Goal: Check status: Check status

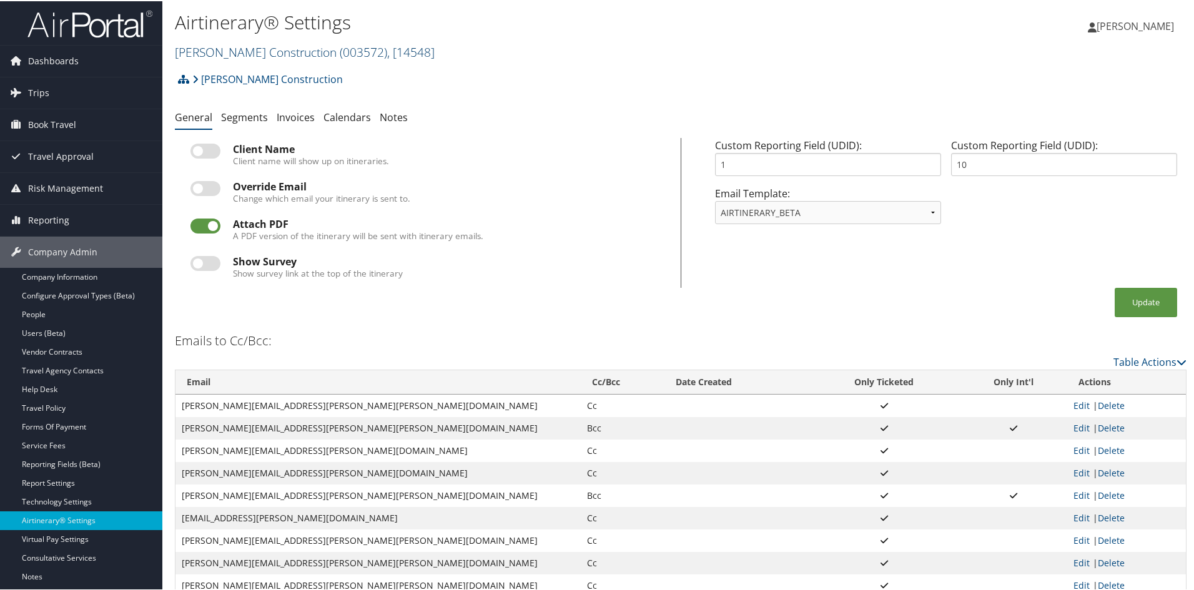
click at [340, 49] on span "( 003572 )" at bounding box center [363, 50] width 47 height 17
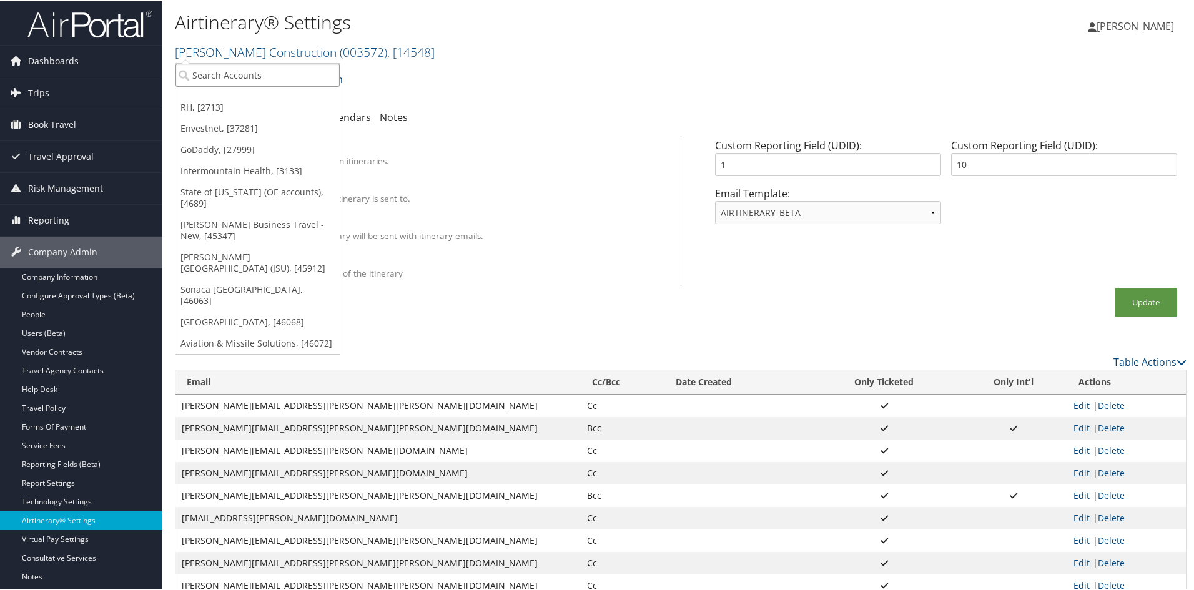
click at [268, 74] on input "search" at bounding box center [258, 73] width 164 height 23
type input "c10001"
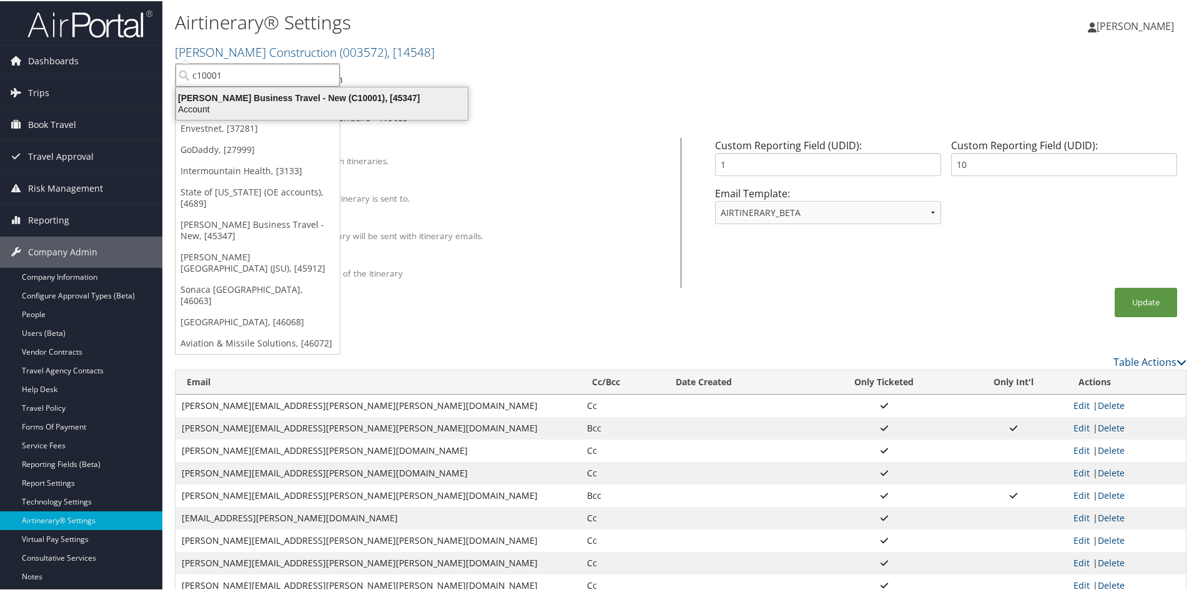
click at [255, 94] on div "Christopherson Business Travel - New (C10001), [45347]" at bounding box center [322, 96] width 307 height 11
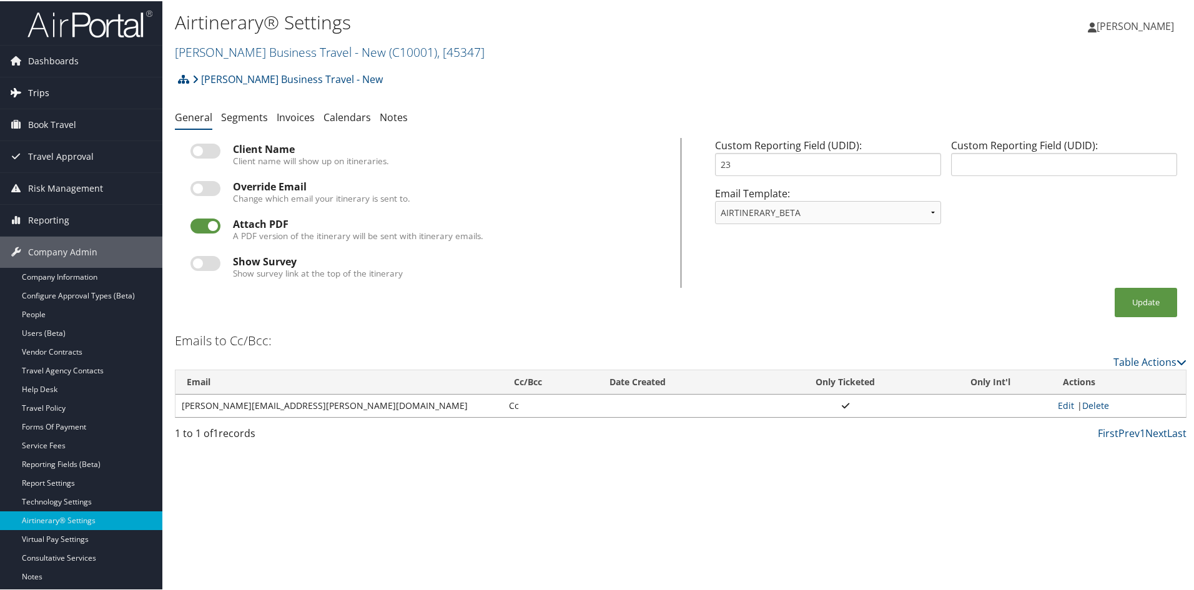
click at [37, 91] on span "Trips" at bounding box center [38, 91] width 21 height 31
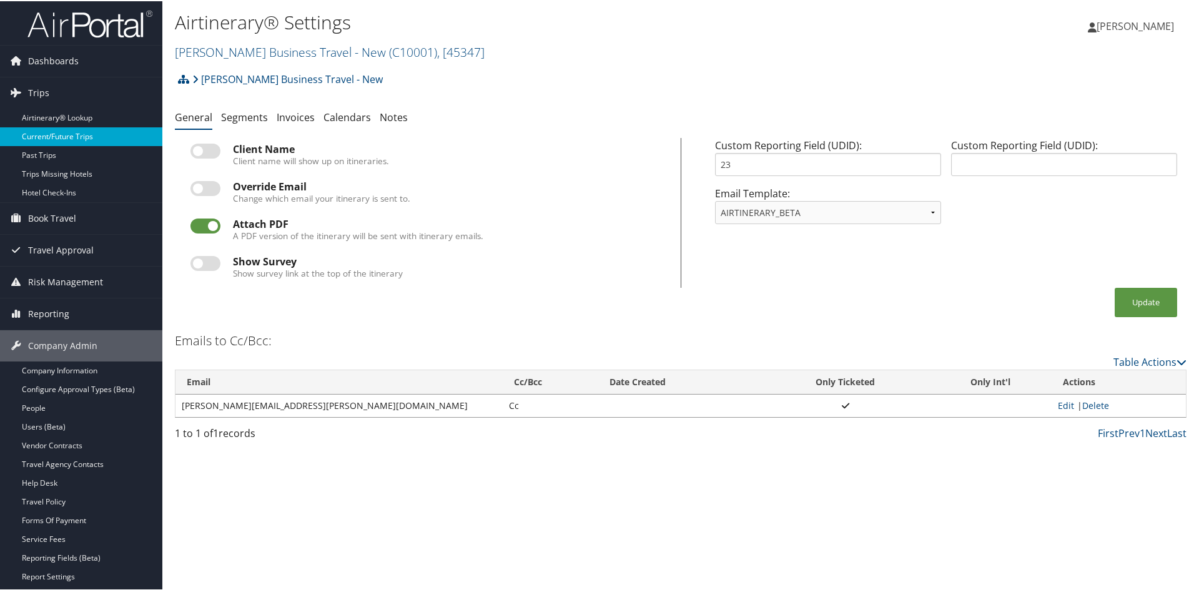
click at [63, 134] on link "Current/Future Trips" at bounding box center [81, 135] width 162 height 19
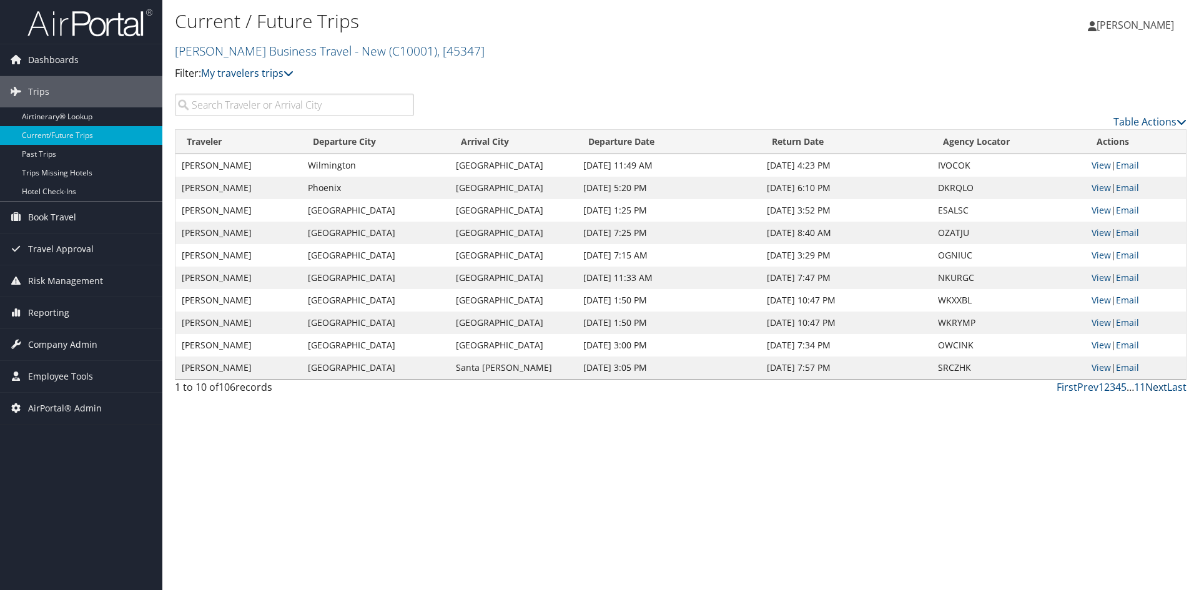
click at [1162, 388] on link "Next" at bounding box center [1156, 387] width 22 height 14
click at [284, 107] on input "search" at bounding box center [294, 105] width 239 height 22
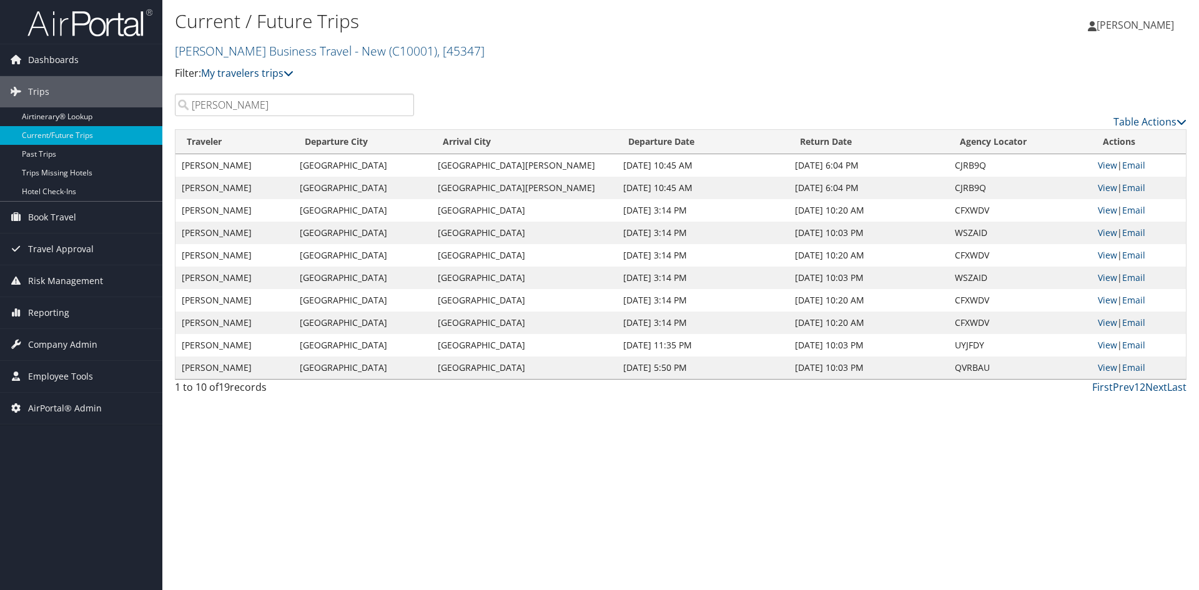
type input "cameron"
